Goal: Find specific page/section: Find specific page/section

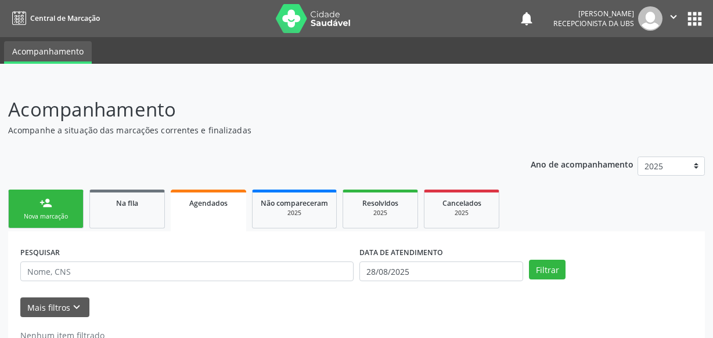
scroll to position [35, 0]
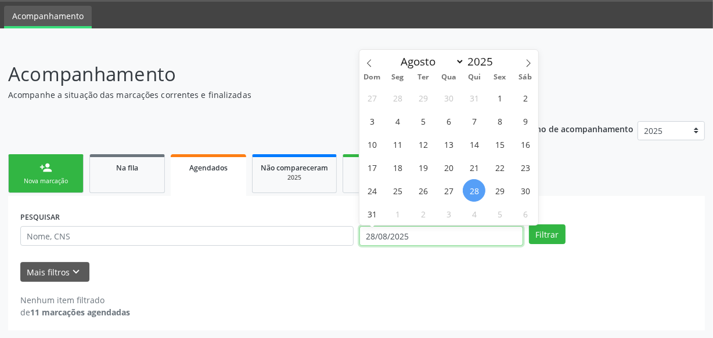
click at [423, 236] on input "28/08/2025" at bounding box center [441, 236] width 164 height 20
click at [368, 209] on span "31" at bounding box center [372, 214] width 23 height 23
type input "[DATE]"
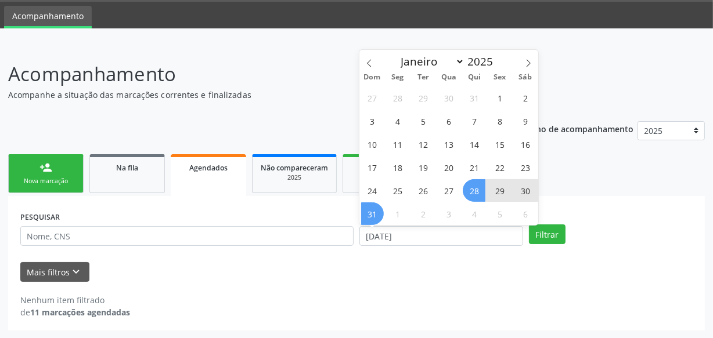
click at [470, 186] on span "28" at bounding box center [474, 190] width 23 height 23
select select "7"
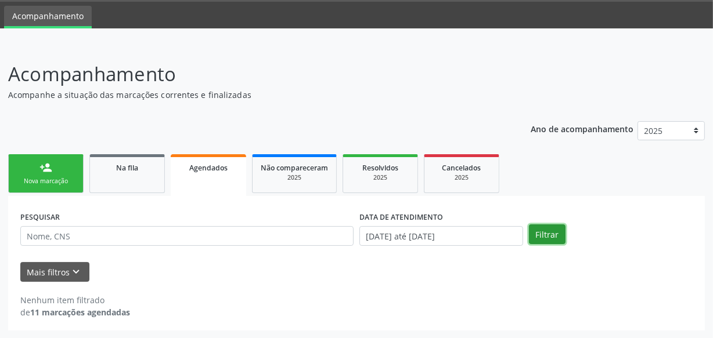
click at [557, 241] on button "Filtrar" at bounding box center [547, 235] width 37 height 20
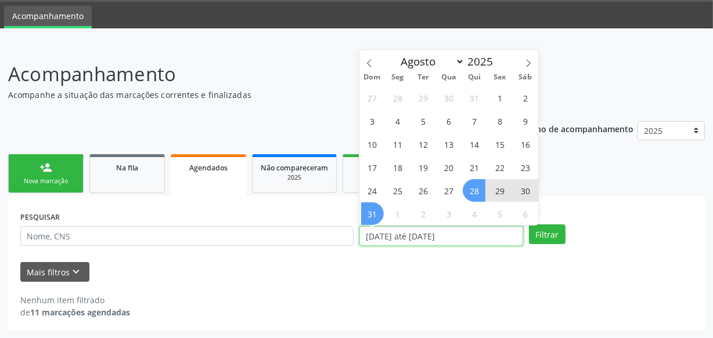
click at [499, 237] on input "[DATE] até [DATE]" at bounding box center [441, 236] width 164 height 20
click at [393, 210] on span "1" at bounding box center [398, 214] width 23 height 23
type input "[DATE]"
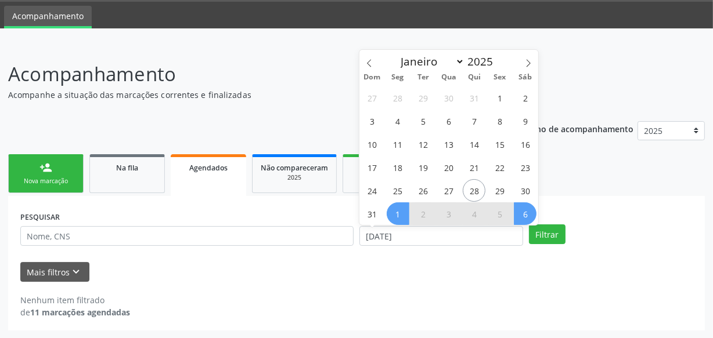
click at [526, 215] on span "6" at bounding box center [525, 214] width 23 height 23
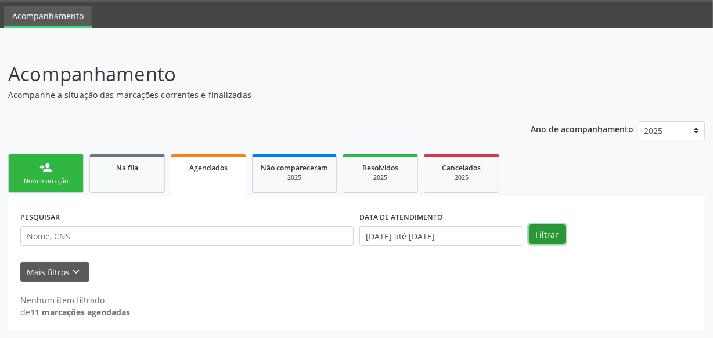
click at [540, 239] on button "Filtrar" at bounding box center [547, 235] width 37 height 20
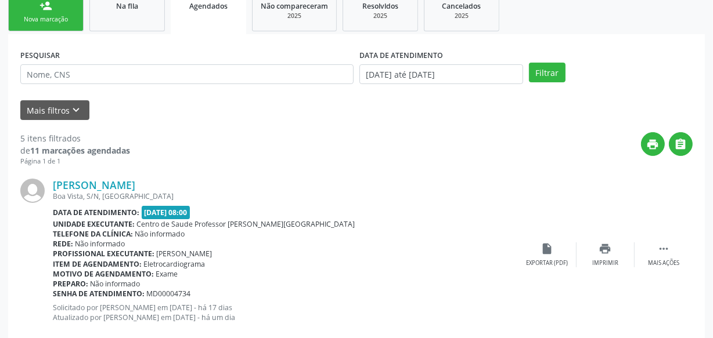
scroll to position [192, 0]
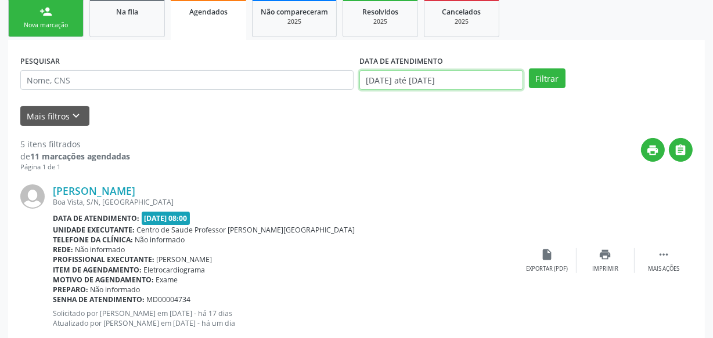
click at [502, 78] on input "[DATE] até [DATE]" at bounding box center [441, 80] width 164 height 20
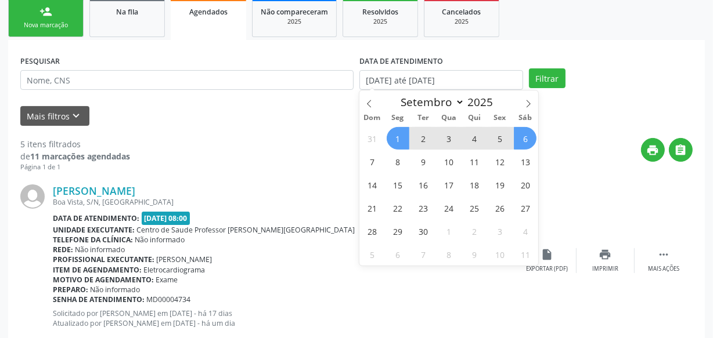
click at [400, 139] on span "1" at bounding box center [398, 138] width 23 height 23
type input "[DATE]"
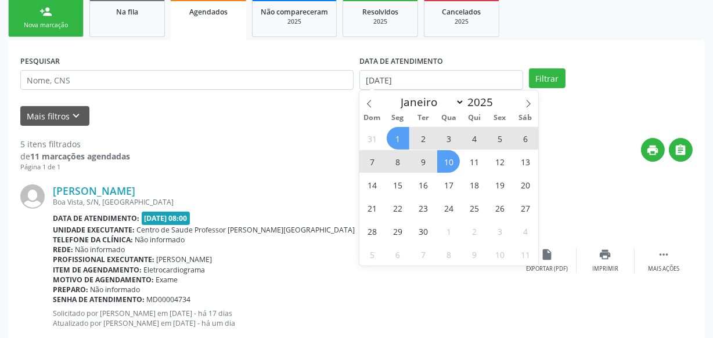
click at [450, 163] on span "10" at bounding box center [448, 161] width 23 height 23
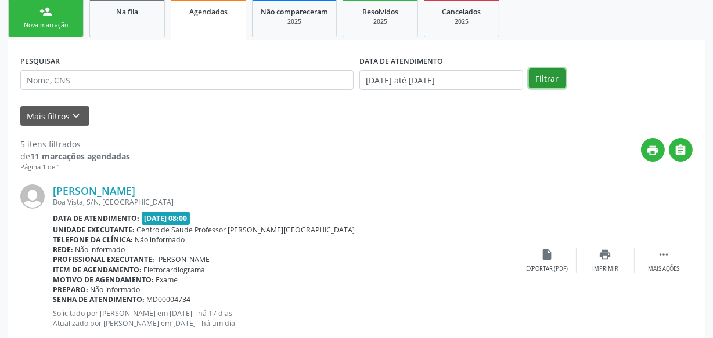
click at [543, 81] on button "Filtrar" at bounding box center [547, 78] width 37 height 20
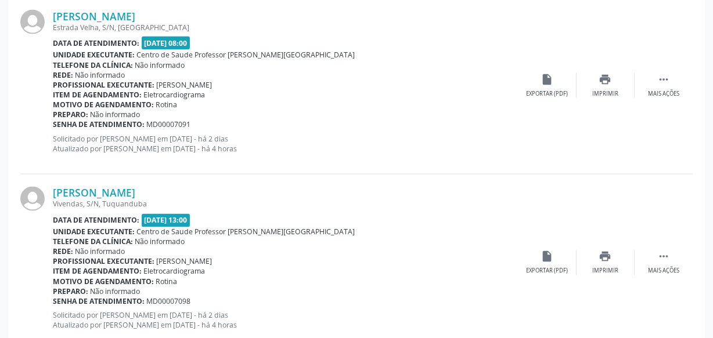
scroll to position [1983, 0]
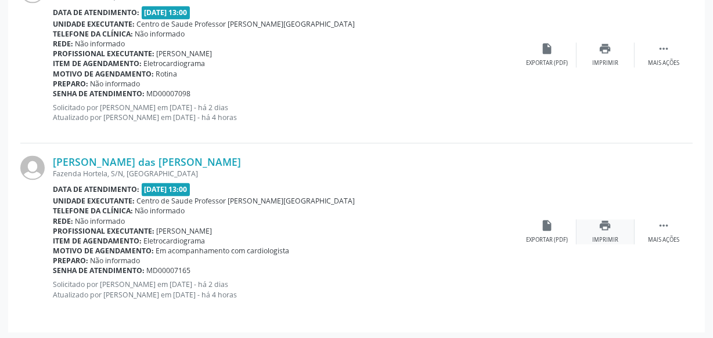
click at [611, 223] on icon "print" at bounding box center [605, 225] width 13 height 13
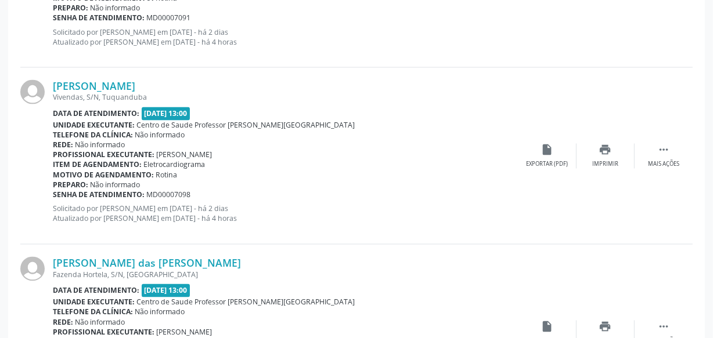
scroll to position [1877, 0]
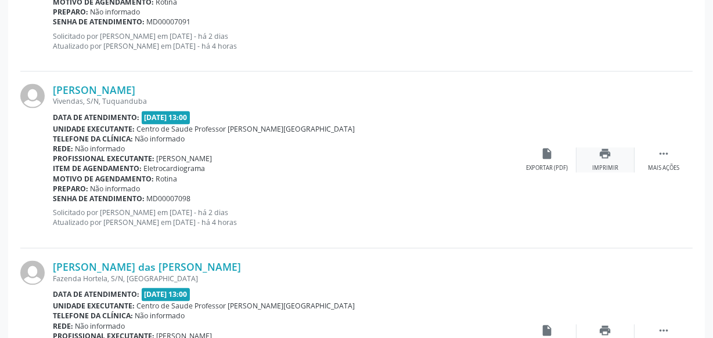
click at [601, 153] on icon "print" at bounding box center [605, 154] width 13 height 13
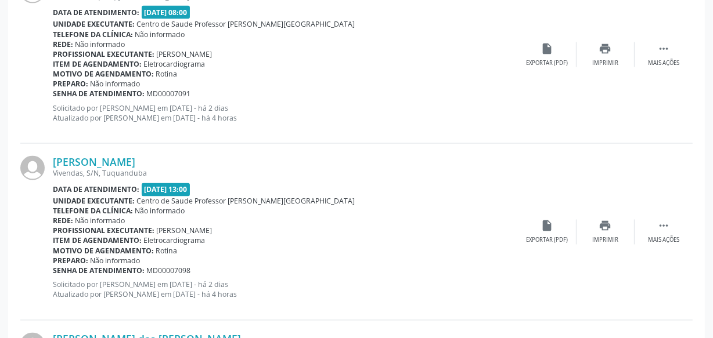
scroll to position [1771, 0]
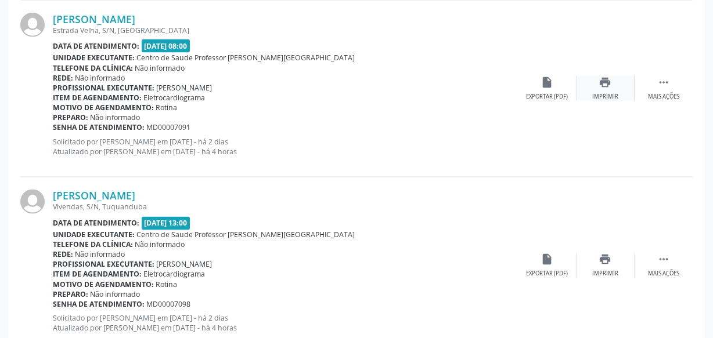
click at [610, 89] on div "print Imprimir" at bounding box center [605, 88] width 58 height 25
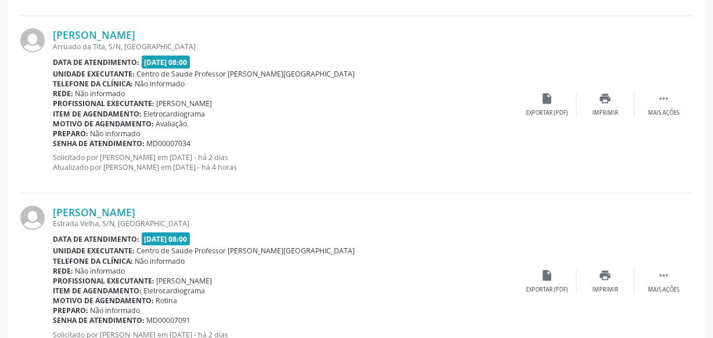
scroll to position [1561, 0]
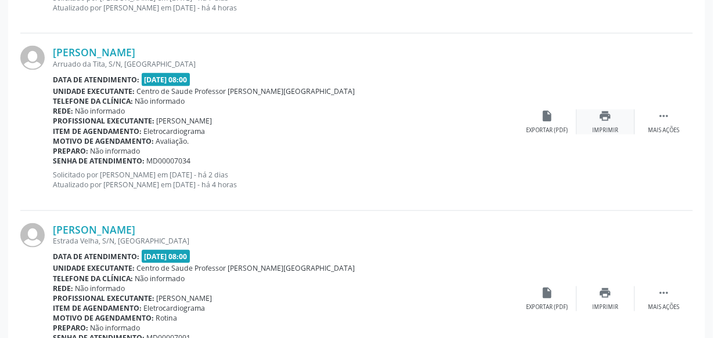
click at [611, 117] on icon "print" at bounding box center [605, 116] width 13 height 13
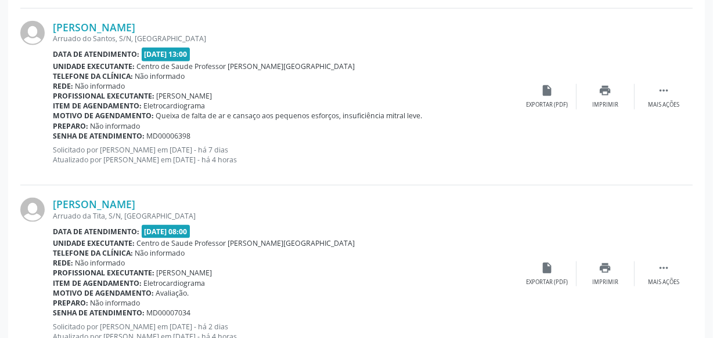
scroll to position [1402, 0]
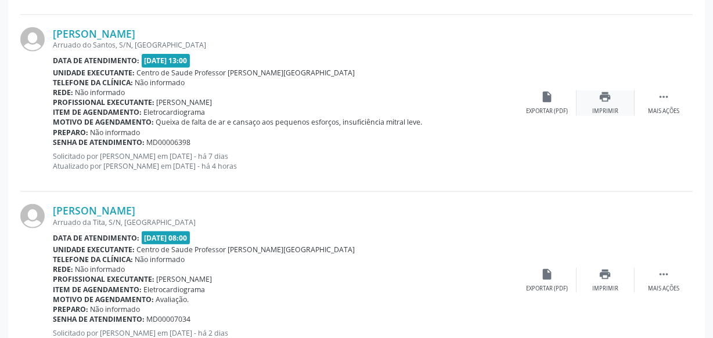
click at [608, 101] on icon "print" at bounding box center [605, 97] width 13 height 13
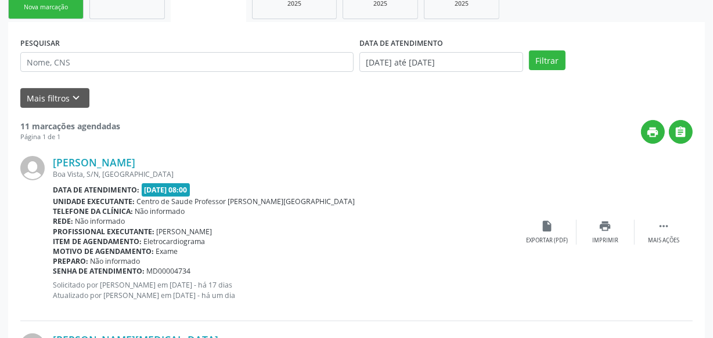
scroll to position [158, 0]
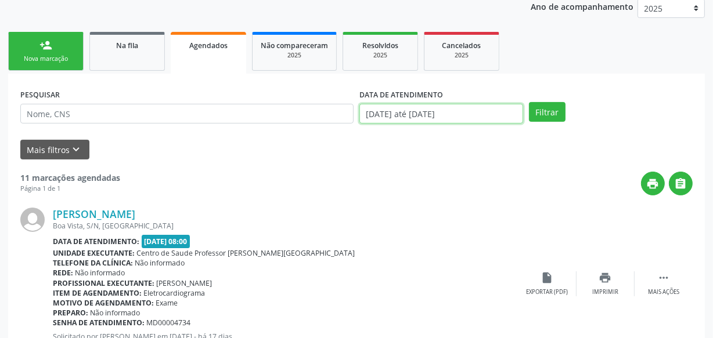
click at [485, 111] on input "[DATE] até [DATE]" at bounding box center [441, 114] width 164 height 20
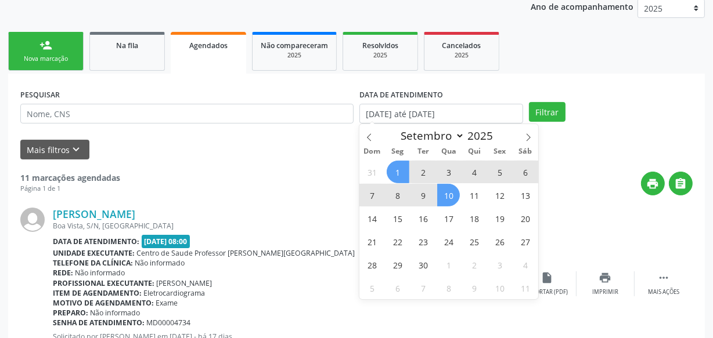
click at [399, 164] on span "1" at bounding box center [398, 172] width 23 height 23
type input "[DATE]"
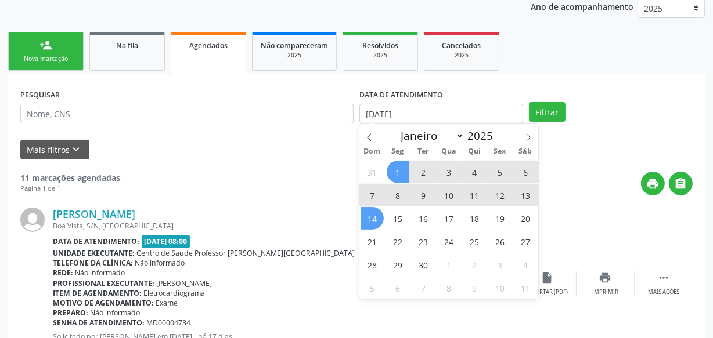
click at [376, 219] on span "14" at bounding box center [372, 218] width 23 height 23
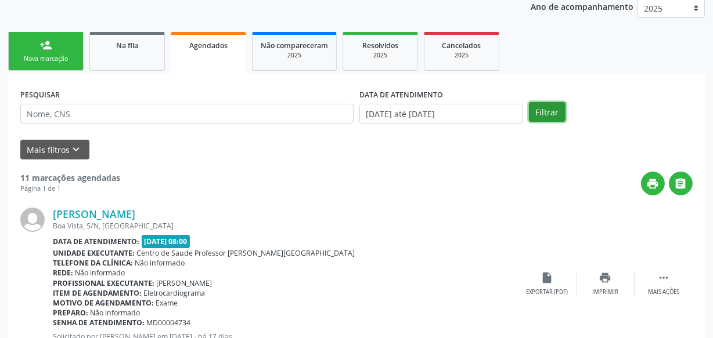
click at [554, 113] on button "Filtrar" at bounding box center [547, 112] width 37 height 20
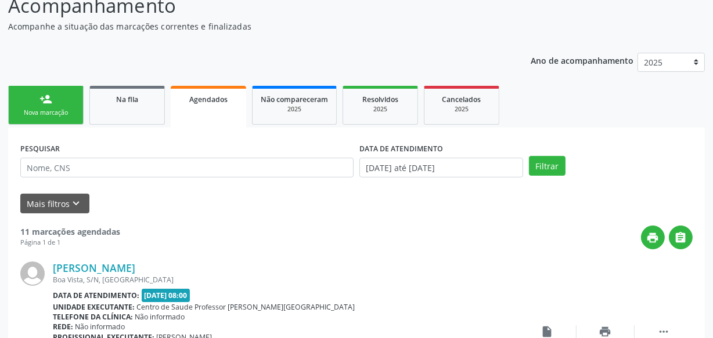
scroll to position [0, 0]
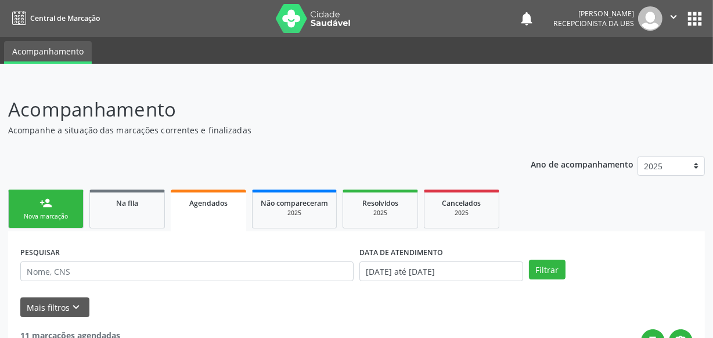
click at [673, 18] on icon "" at bounding box center [673, 16] width 13 height 13
click at [622, 73] on link "Sair" at bounding box center [644, 71] width 80 height 16
